Goal: Check status: Check status

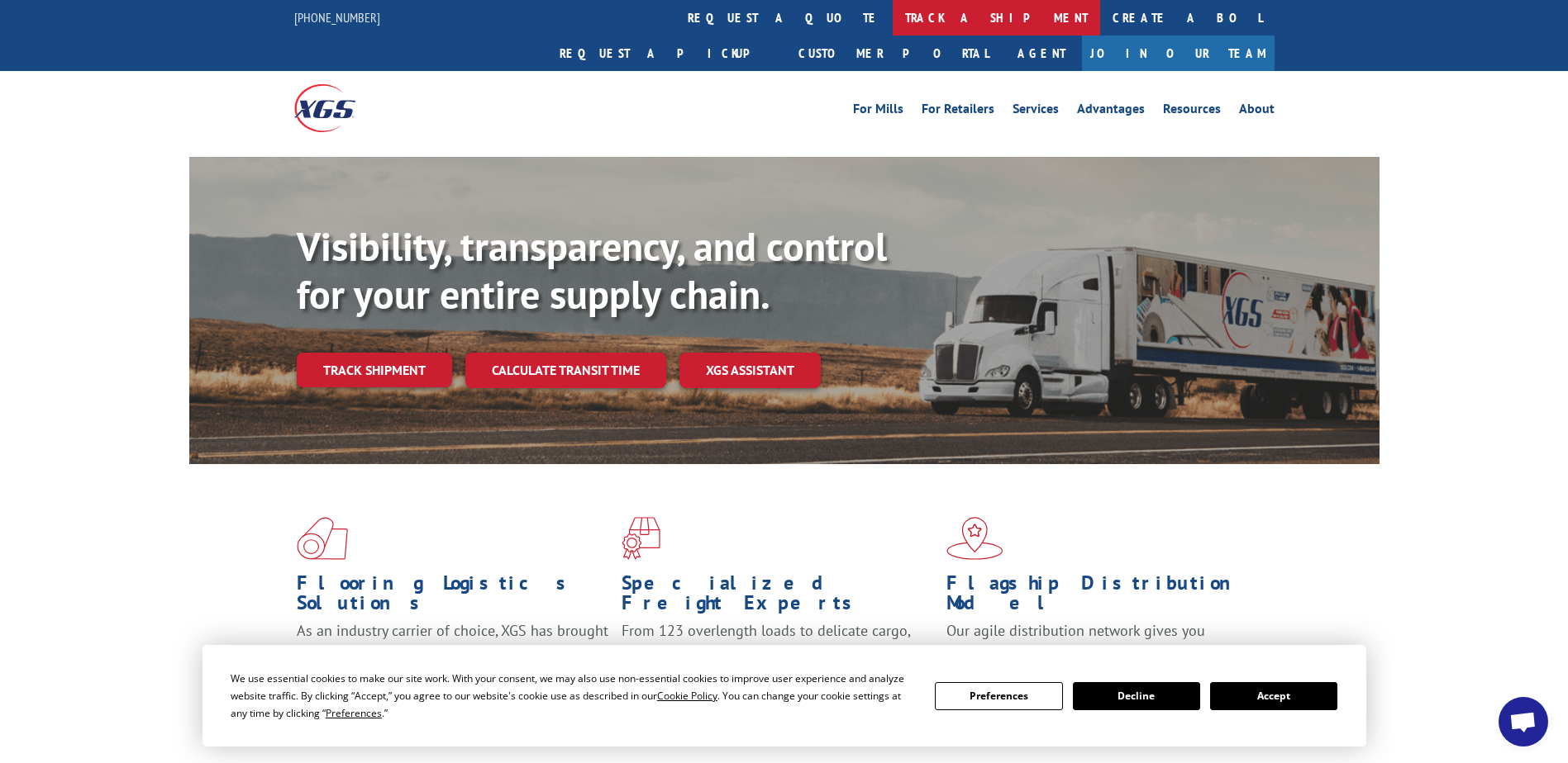
click at [893, 24] on link "track a shipment" at bounding box center [996, 17] width 208 height 35
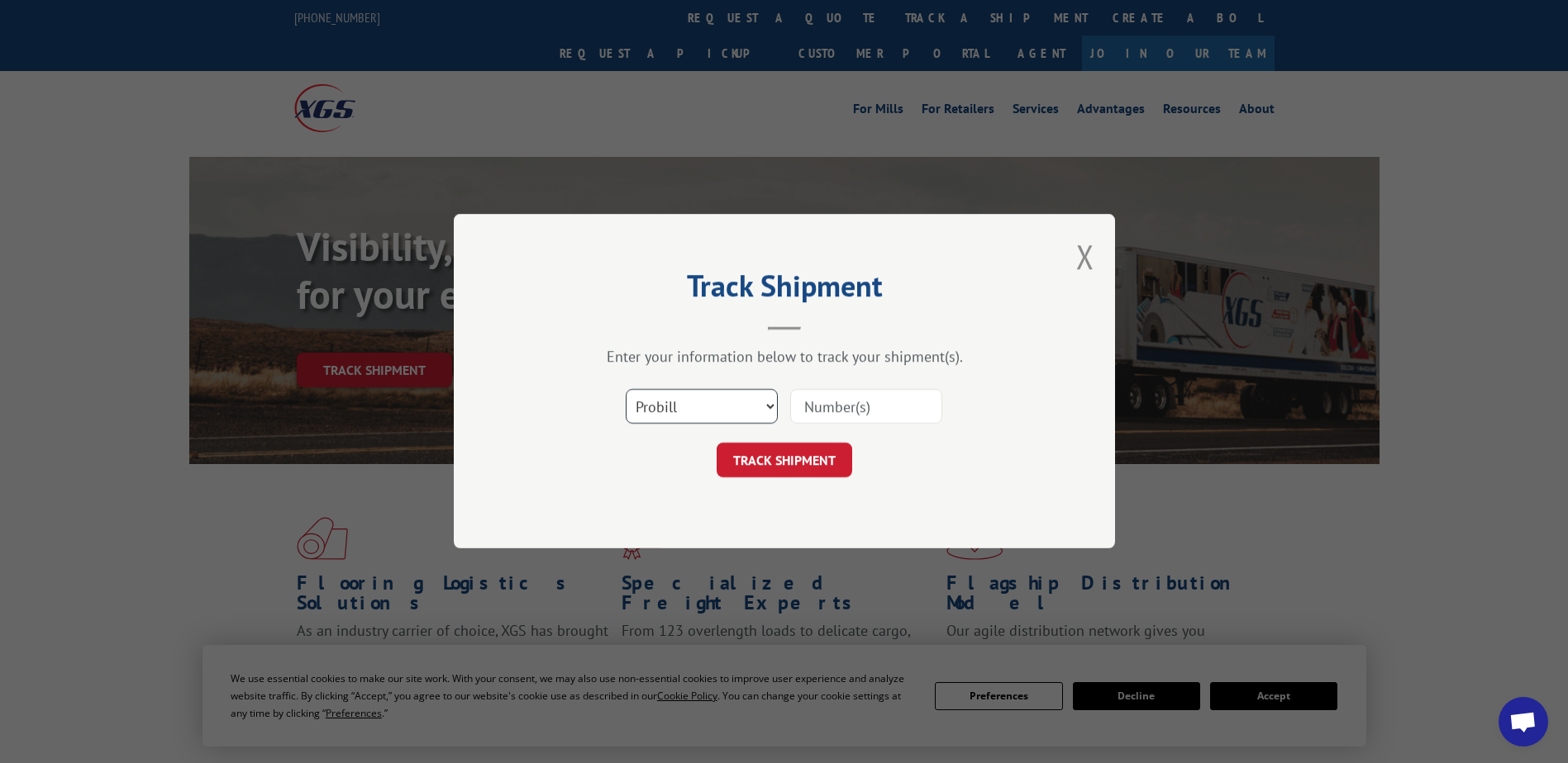
click at [753, 419] on select "Select category... Probill BOL PO" at bounding box center [701, 407] width 152 height 34
click at [877, 407] on input at bounding box center [866, 407] width 152 height 34
paste input "PU00068749"
type input "PU00068749"
click at [814, 461] on button "TRACK SHIPMENT" at bounding box center [784, 460] width 136 height 34
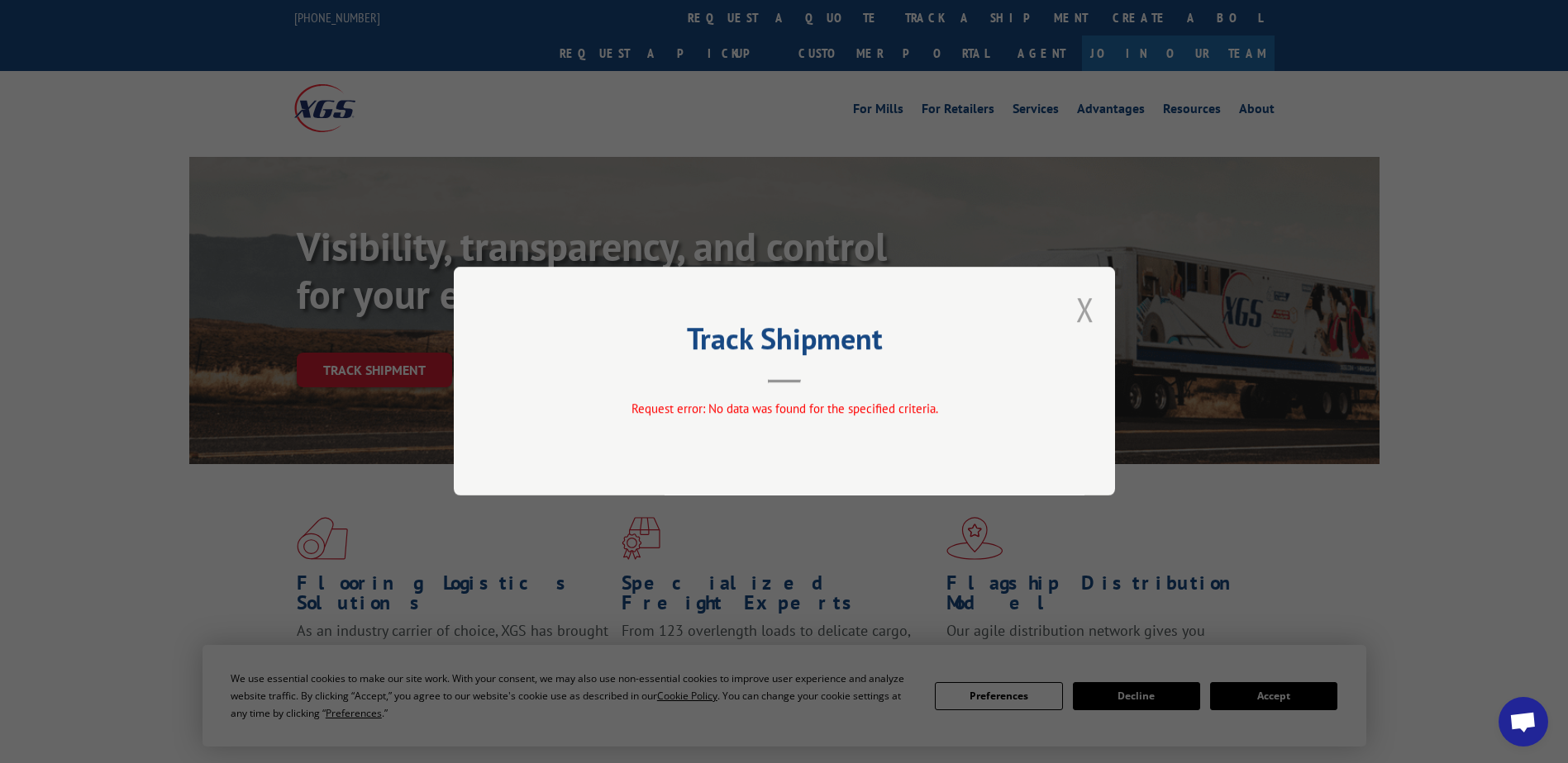
click at [1086, 310] on button "Close modal" at bounding box center [1085, 309] width 18 height 44
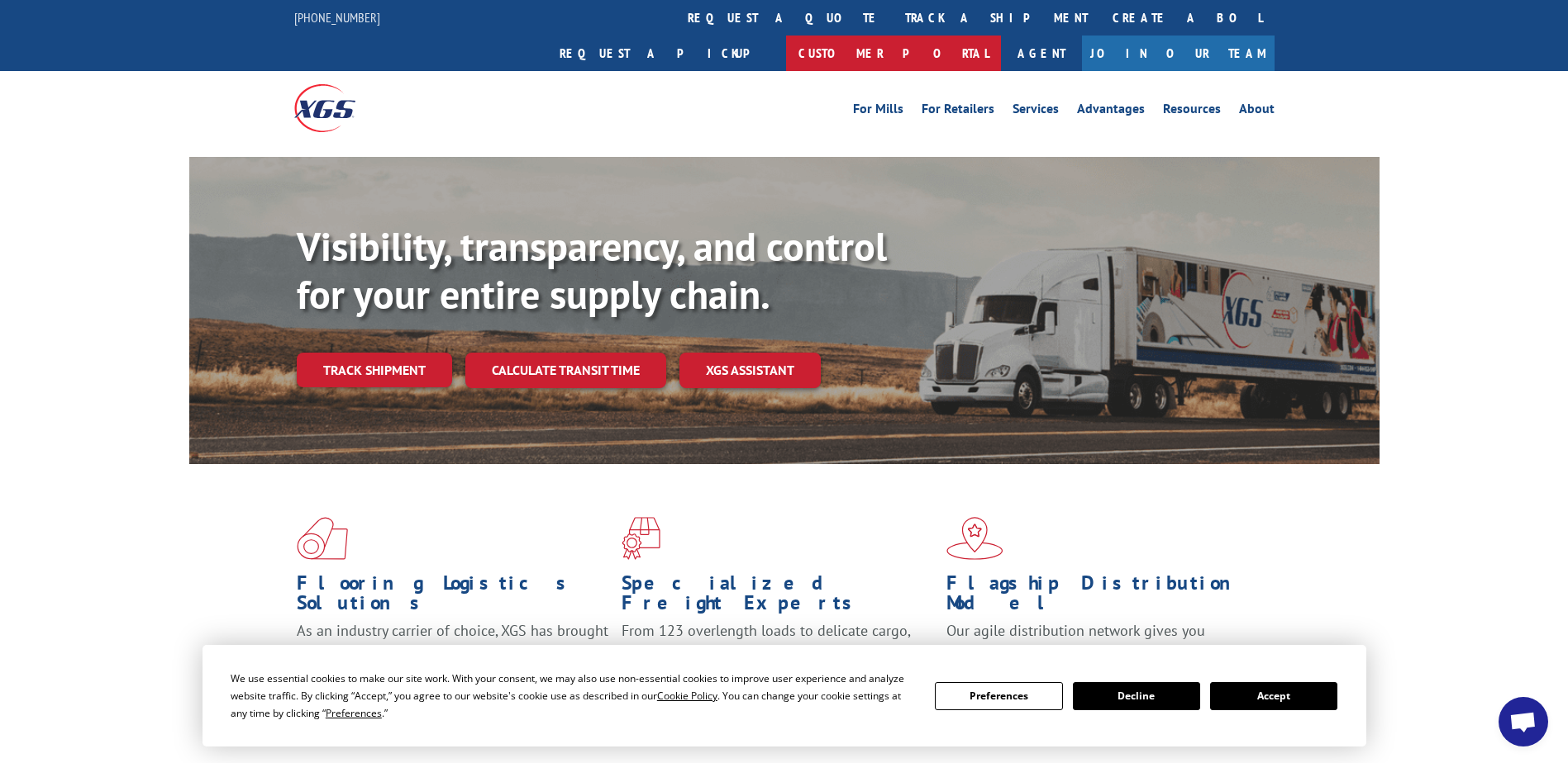
click at [1001, 35] on link "Customer Portal" at bounding box center [894, 53] width 215 height 35
